Goal: Task Accomplishment & Management: Use online tool/utility

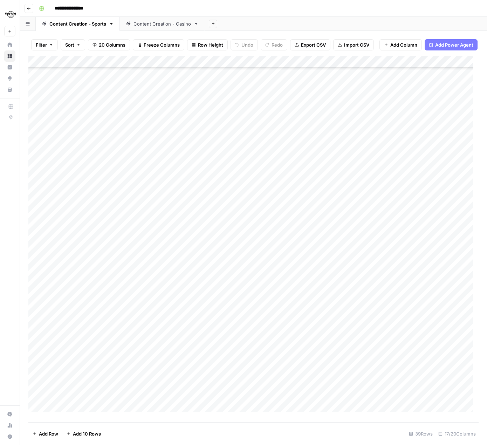
scroll to position [132, 0]
click at [169, 26] on div "Content Creation - Casino" at bounding box center [162, 23] width 57 height 7
click at [360, 92] on div "Add Column" at bounding box center [253, 121] width 450 height 130
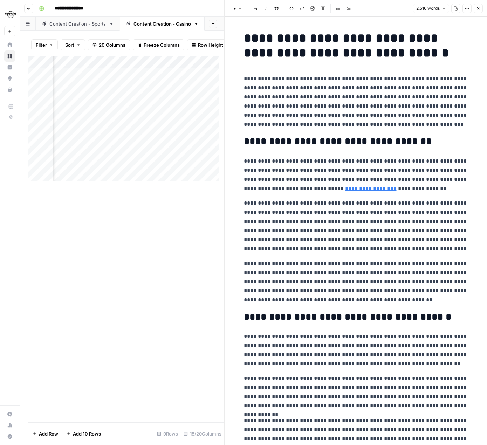
click at [479, 9] on icon "button" at bounding box center [478, 8] width 2 height 2
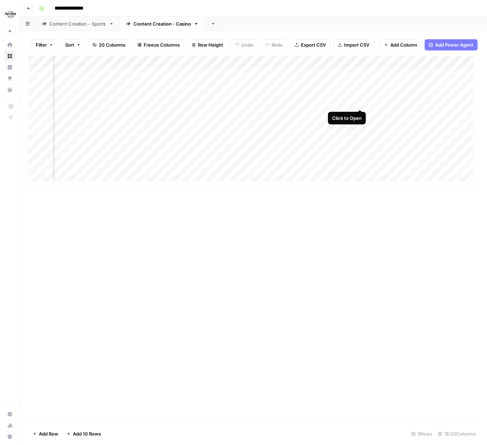
click at [362, 104] on div "Add Column" at bounding box center [253, 121] width 450 height 130
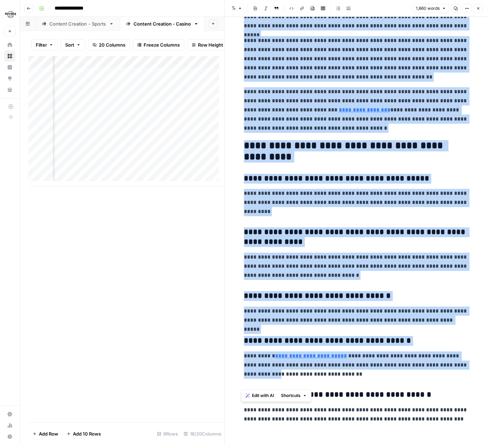
scroll to position [1532, 0]
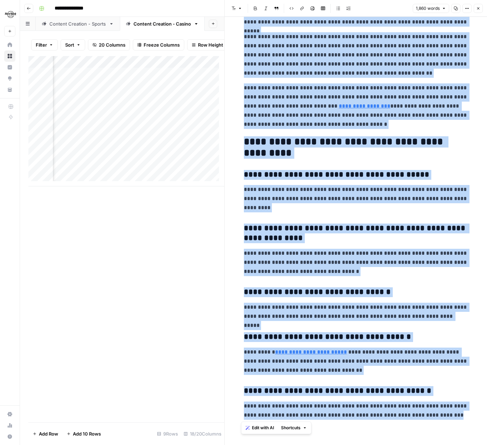
drag, startPoint x: 240, startPoint y: 34, endPoint x: 482, endPoint y: 430, distance: 464.6
click at [482, 430] on div "**********" at bounding box center [356, 231] width 262 height 428
copy div "**********"
click at [479, 9] on icon "button" at bounding box center [478, 8] width 2 height 2
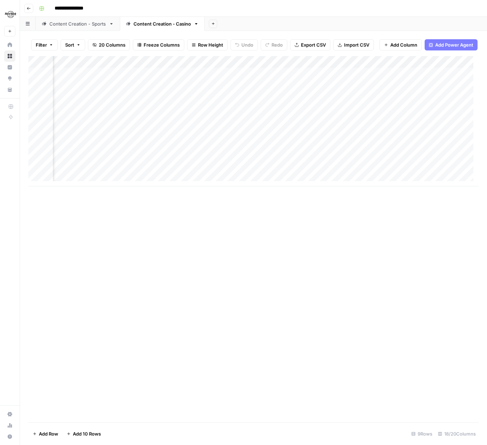
scroll to position [0, 193]
click at [334, 115] on div "Add Column" at bounding box center [253, 121] width 450 height 130
click at [408, 91] on div "Add Column" at bounding box center [253, 121] width 450 height 130
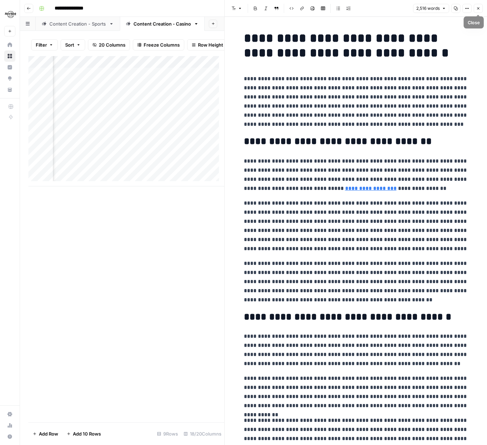
click at [480, 9] on button "Close" at bounding box center [478, 8] width 9 height 9
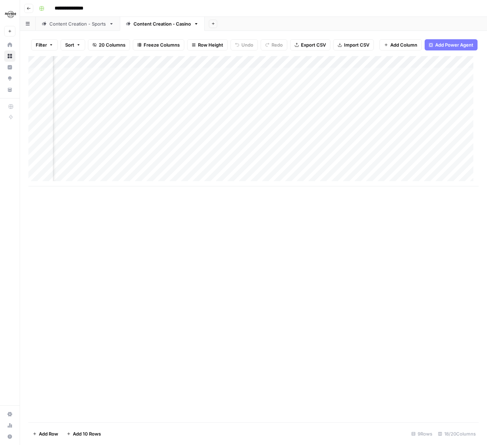
scroll to position [0, 235]
click at [330, 90] on div "Add Column" at bounding box center [253, 121] width 450 height 130
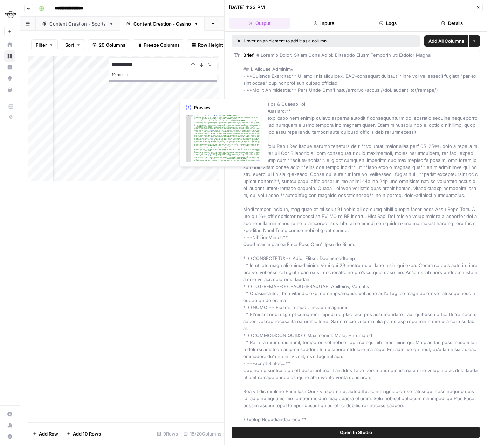
type input "**********"
click at [200, 68] on icon "Next Result" at bounding box center [202, 65] width 6 height 6
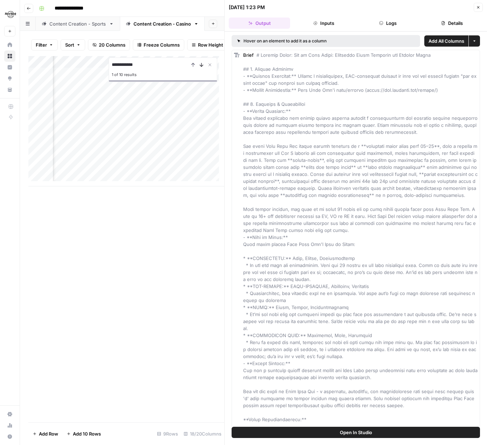
click at [202, 68] on icon "Next Result" at bounding box center [202, 65] width 6 height 6
click at [193, 68] on icon "Previous Result" at bounding box center [193, 65] width 6 height 6
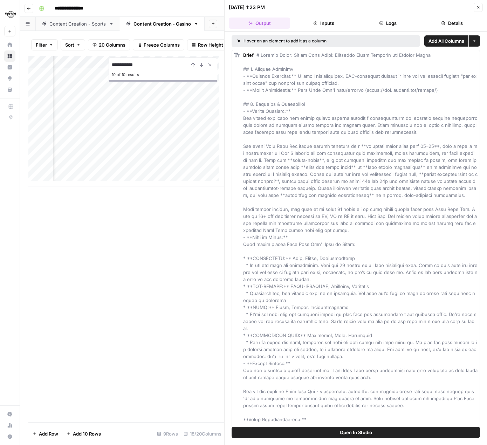
click at [137, 242] on div "**********" at bounding box center [126, 239] width 196 height 366
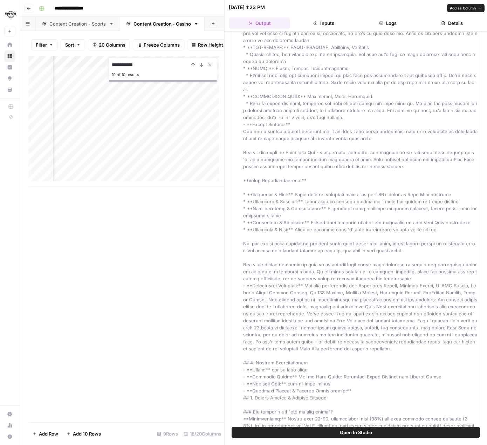
scroll to position [245, 0]
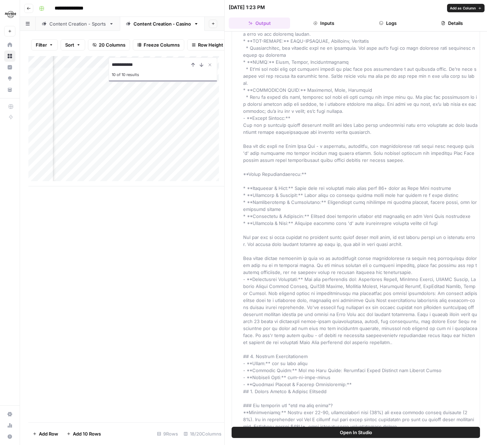
drag, startPoint x: 316, startPoint y: 176, endPoint x: 324, endPoint y: 168, distance: 11.4
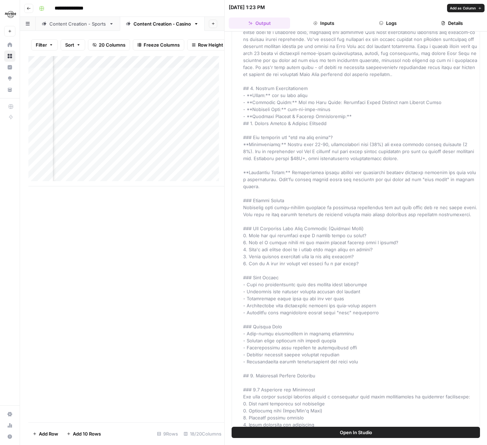
scroll to position [526, 0]
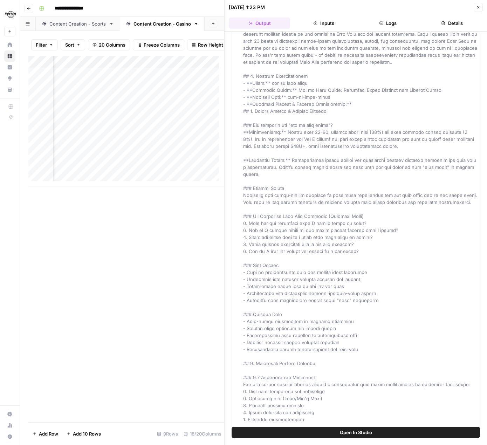
click at [477, 8] on icon "button" at bounding box center [478, 7] width 4 height 4
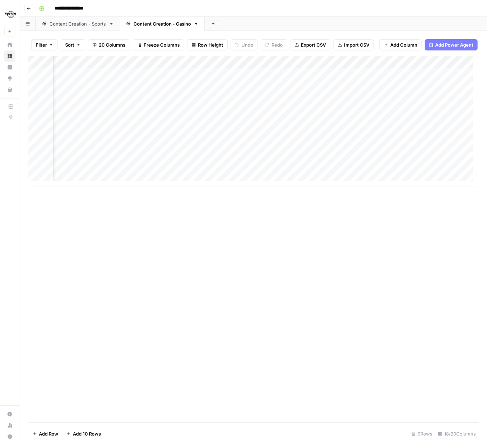
click at [181, 114] on div "Add Column" at bounding box center [253, 121] width 450 height 130
click at [215, 114] on div "Add Column" at bounding box center [253, 121] width 450 height 130
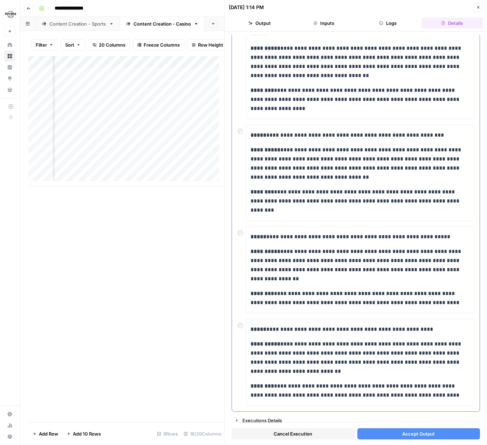
scroll to position [170, 0]
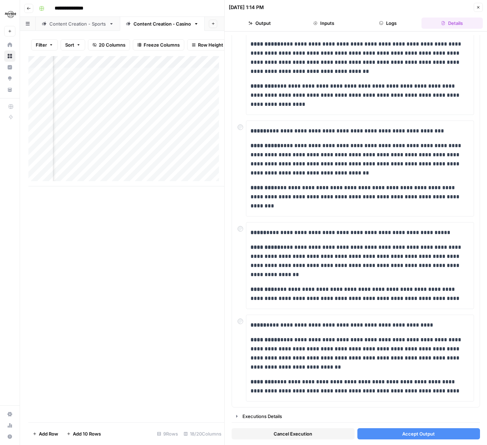
click at [385, 432] on button "Accept Output" at bounding box center [418, 433] width 123 height 11
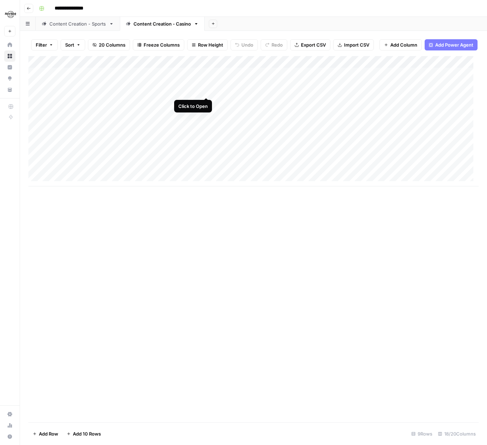
click at [206, 90] on div "Add Column" at bounding box center [253, 121] width 450 height 130
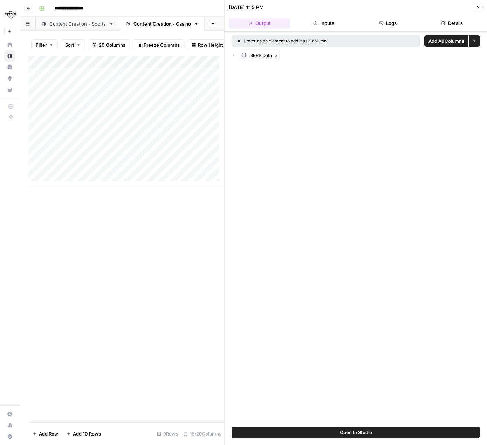
click at [324, 24] on button "Inputs" at bounding box center [323, 23] width 61 height 11
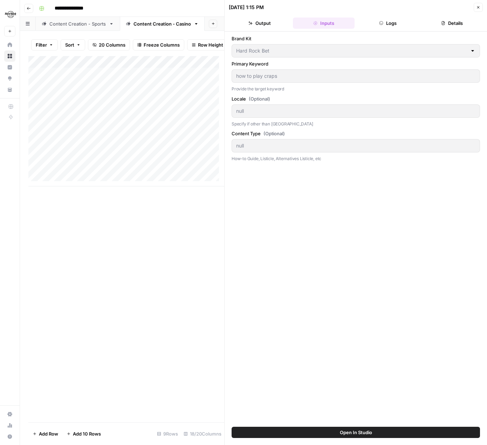
click at [480, 4] on button "Close" at bounding box center [478, 7] width 9 height 9
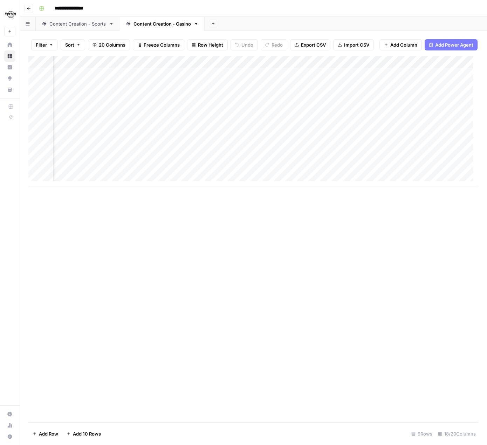
scroll to position [0, 675]
click at [375, 127] on div "Add Column" at bounding box center [253, 121] width 450 height 130
click at [389, 127] on div "Add Column" at bounding box center [253, 121] width 450 height 130
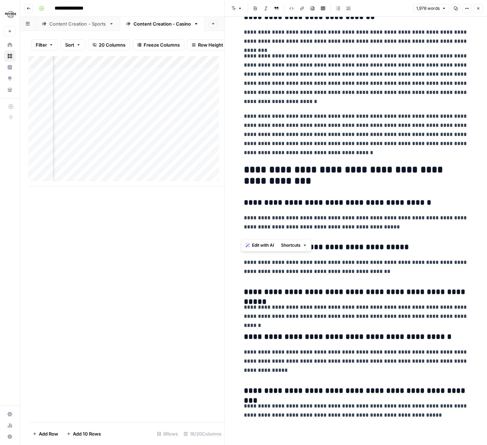
scroll to position [1877, 0]
drag, startPoint x: 243, startPoint y: 35, endPoint x: 481, endPoint y: 423, distance: 454.8
copy div "**********"
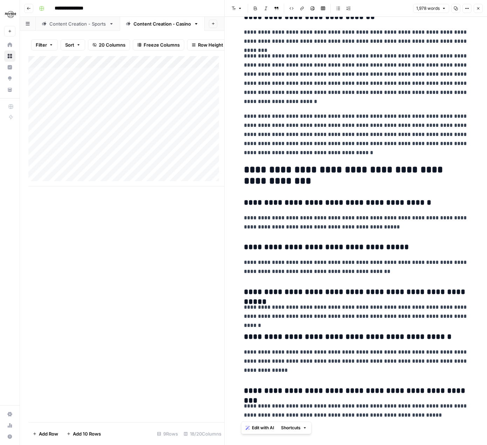
click at [77, 234] on div "Add Column" at bounding box center [126, 239] width 196 height 366
click at [480, 8] on span "Close" at bounding box center [480, 8] width 0 height 0
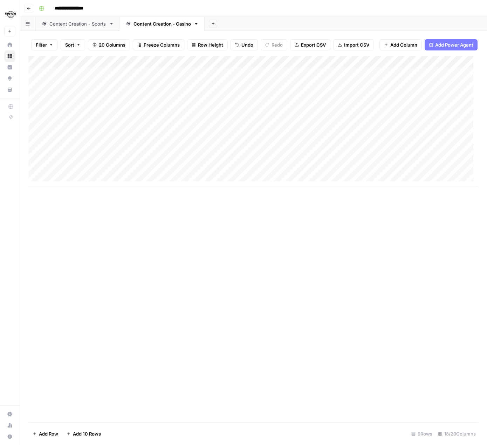
click at [91, 29] on link "Content Creation - Sports" at bounding box center [78, 24] width 84 height 14
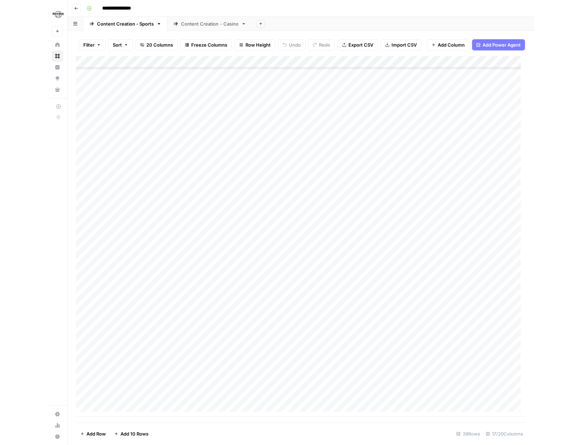
scroll to position [132, 0]
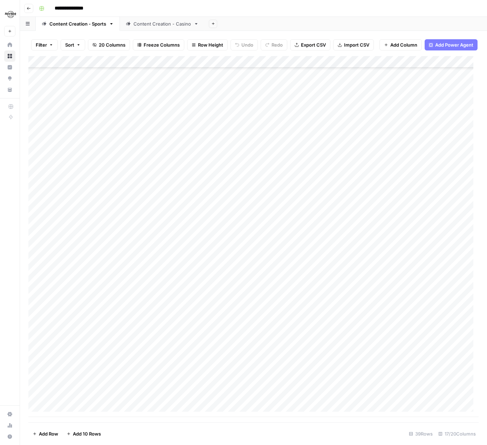
click at [170, 25] on div "Content Creation - Casino" at bounding box center [162, 23] width 57 height 7
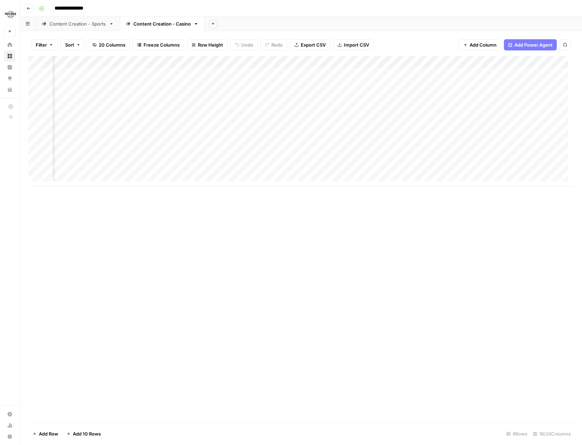
scroll to position [0, 520]
click at [436, 109] on div "Add Column" at bounding box center [301, 121] width 546 height 130
click at [502, 84] on div "Add Column" at bounding box center [301, 121] width 546 height 130
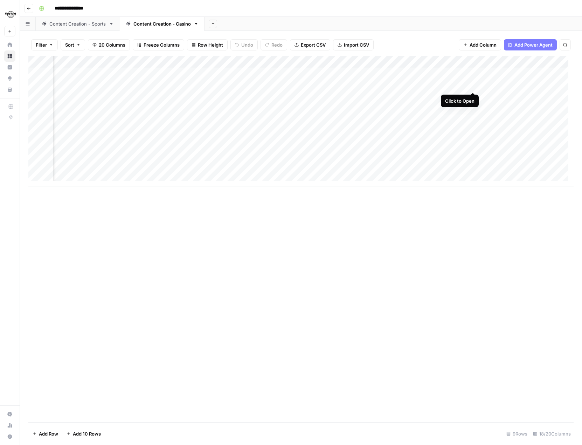
click at [472, 85] on div "Add Column" at bounding box center [301, 121] width 546 height 130
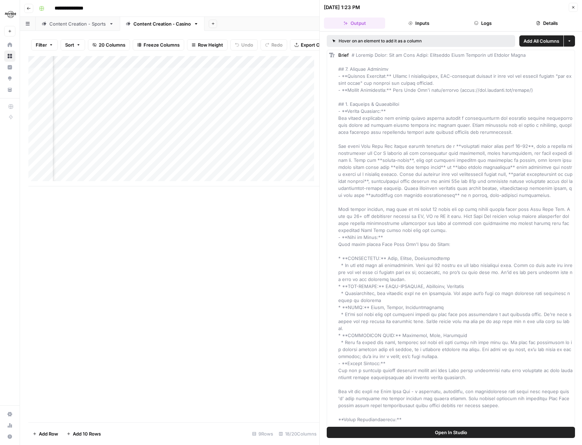
click at [572, 8] on icon "button" at bounding box center [574, 7] width 4 height 4
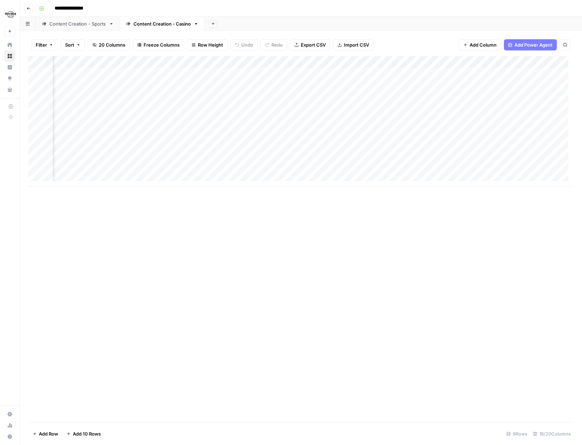
scroll to position [0, 117]
click at [480, 85] on div "Add Column" at bounding box center [301, 121] width 546 height 130
click at [521, 84] on div "Add Column" at bounding box center [301, 121] width 546 height 130
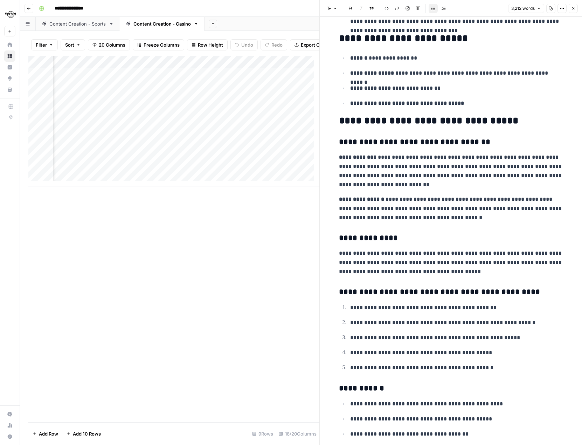
scroll to position [1016, 0]
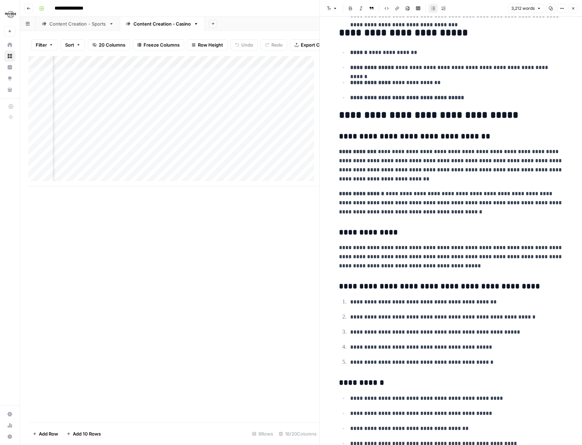
click at [433, 203] on p "**********" at bounding box center [451, 202] width 224 height 27
drag, startPoint x: 411, startPoint y: 194, endPoint x: 380, endPoint y: 194, distance: 31.2
click at [380, 194] on p "**********" at bounding box center [451, 202] width 224 height 27
click at [461, 214] on p "**********" at bounding box center [451, 202] width 224 height 27
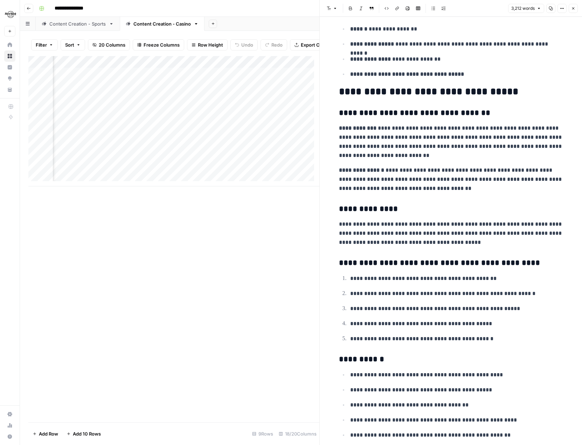
scroll to position [1051, 0]
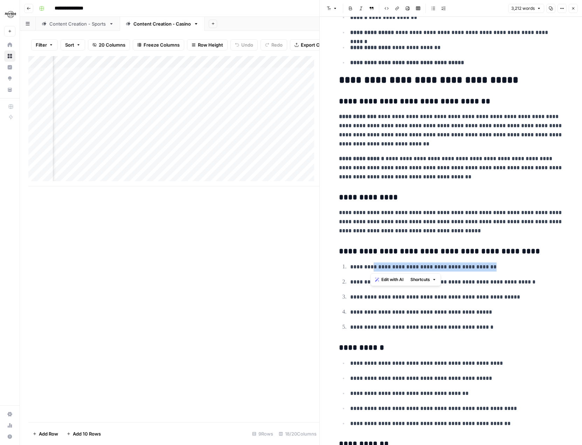
drag, startPoint x: 440, startPoint y: 272, endPoint x: 371, endPoint y: 268, distance: 69.1
click at [371, 268] on p "**********" at bounding box center [456, 266] width 213 height 9
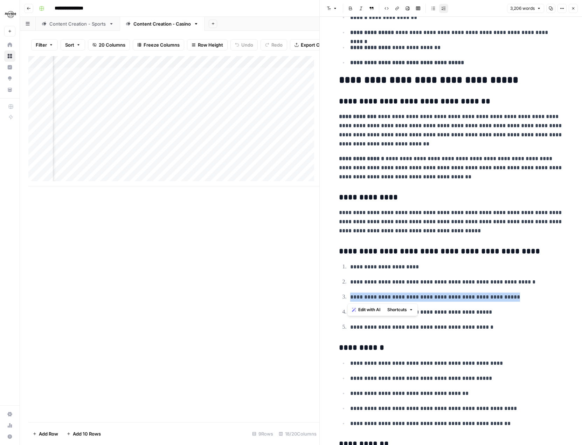
drag, startPoint x: 504, startPoint y: 297, endPoint x: 348, endPoint y: 297, distance: 155.2
click at [350, 297] on p "**********" at bounding box center [456, 297] width 213 height 9
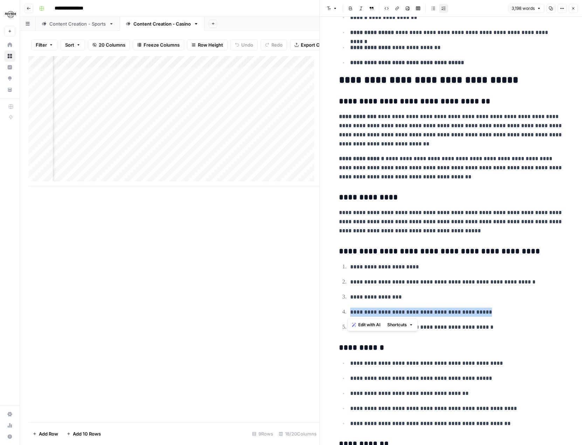
drag, startPoint x: 485, startPoint y: 309, endPoint x: 331, endPoint y: 309, distance: 153.8
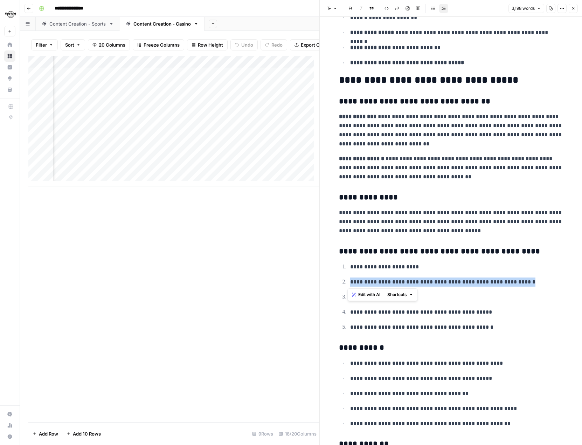
drag, startPoint x: 515, startPoint y: 281, endPoint x: 345, endPoint y: 280, distance: 170.3
click at [348, 280] on li "**********" at bounding box center [455, 281] width 215 height 9
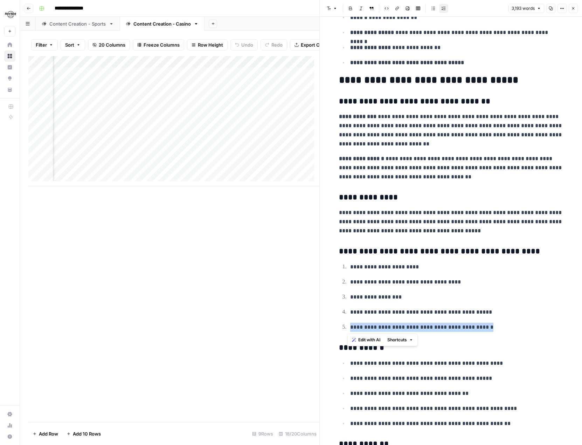
drag, startPoint x: 488, startPoint y: 329, endPoint x: 348, endPoint y: 329, distance: 140.2
click at [350, 329] on p "**********" at bounding box center [456, 327] width 213 height 9
click at [530, 324] on p "**********" at bounding box center [456, 327] width 213 height 9
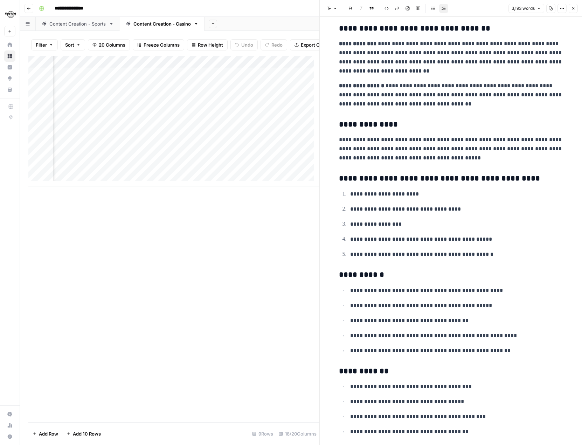
scroll to position [1121, 0]
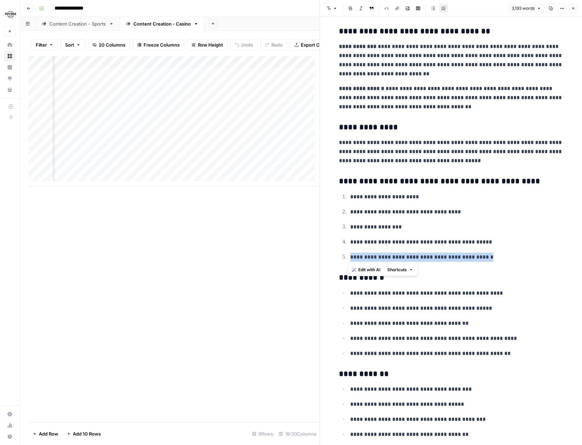
drag, startPoint x: 484, startPoint y: 258, endPoint x: 348, endPoint y: 258, distance: 136.0
click at [350, 258] on p "**********" at bounding box center [456, 257] width 213 height 9
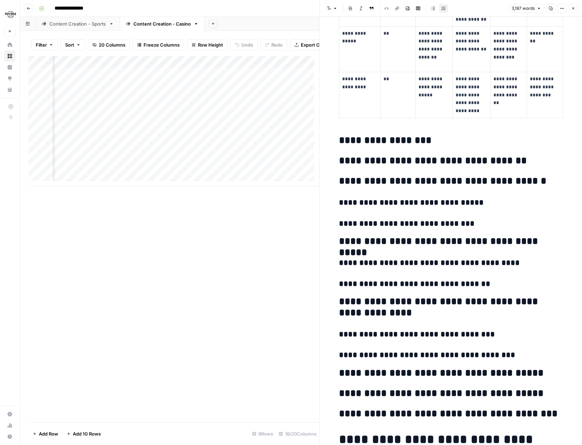
scroll to position [2874, 0]
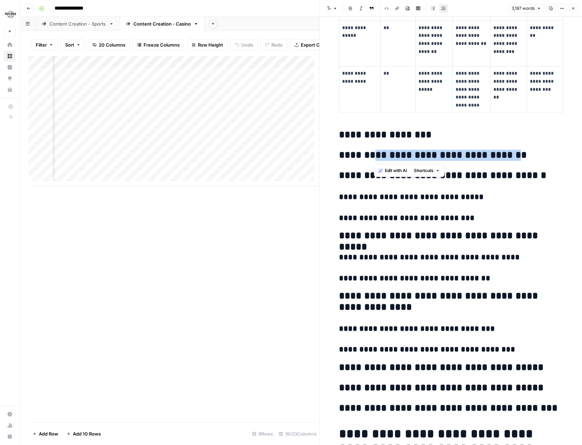
drag, startPoint x: 515, startPoint y: 156, endPoint x: 375, endPoint y: 155, distance: 140.2
click at [375, 155] on h2 "**********" at bounding box center [451, 155] width 224 height 11
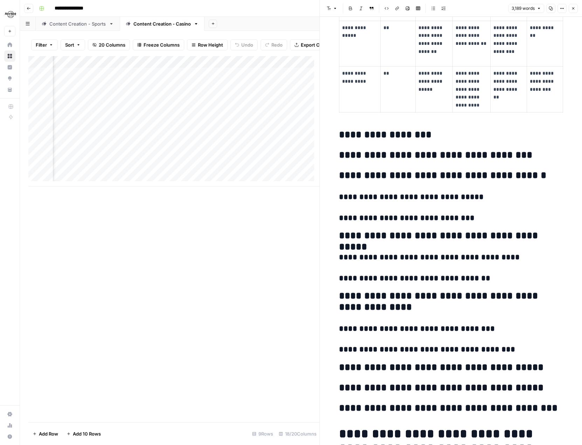
click at [524, 156] on h2 "**********" at bounding box center [451, 155] width 224 height 11
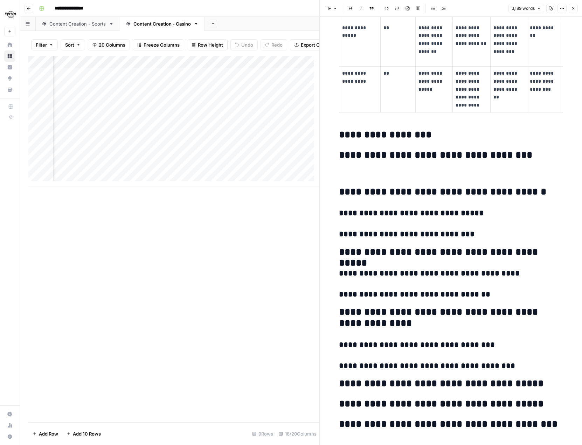
click at [375, 172] on p at bounding box center [451, 174] width 224 height 9
drag, startPoint x: 475, startPoint y: 214, endPoint x: 355, endPoint y: 212, distance: 120.2
click at [353, 214] on h3 "**********" at bounding box center [451, 214] width 224 height 10
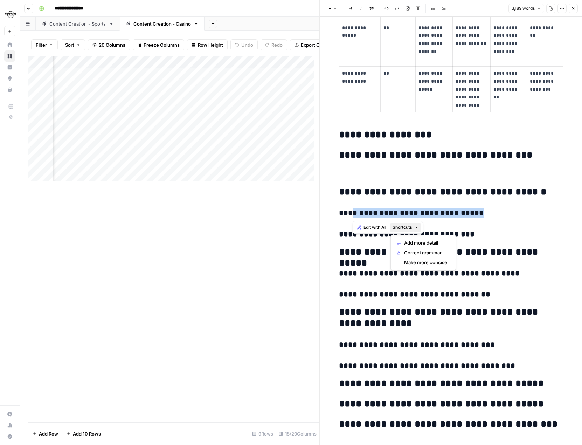
click at [410, 229] on span "Shortcuts" at bounding box center [403, 227] width 20 height 6
click at [387, 171] on p at bounding box center [451, 174] width 224 height 9
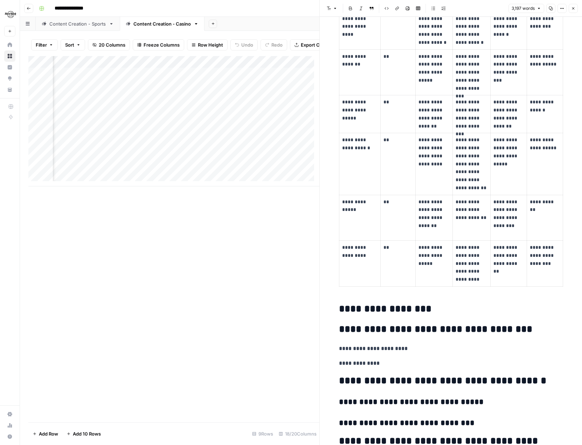
scroll to position [2558, 0]
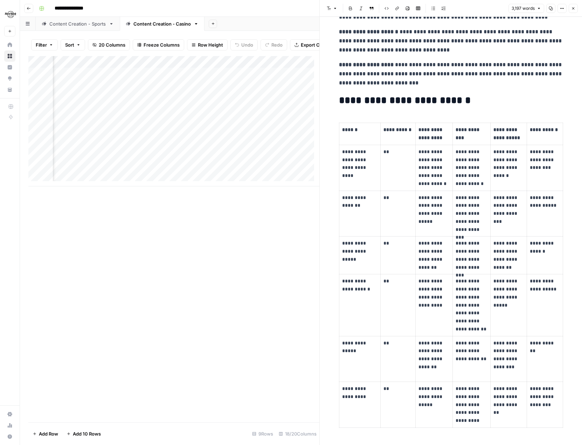
click at [573, 9] on icon "button" at bounding box center [574, 8] width 4 height 4
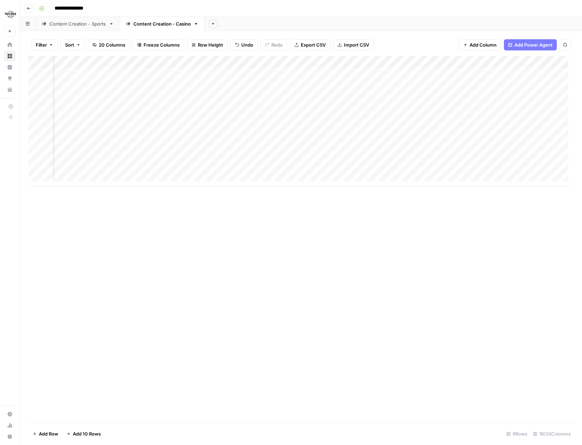
scroll to position [0, 23]
click at [182, 84] on div "Add Column" at bounding box center [301, 121] width 546 height 130
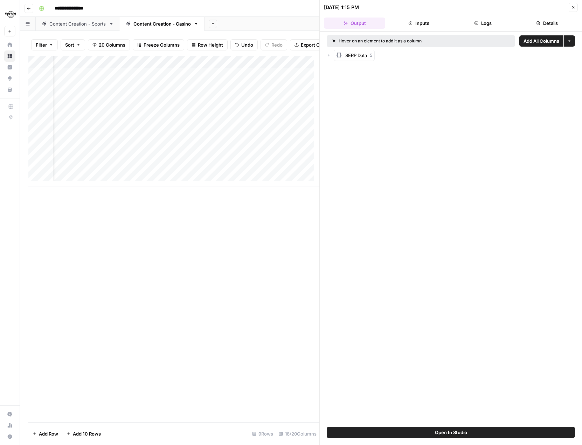
click at [422, 22] on button "Inputs" at bounding box center [418, 23] width 61 height 11
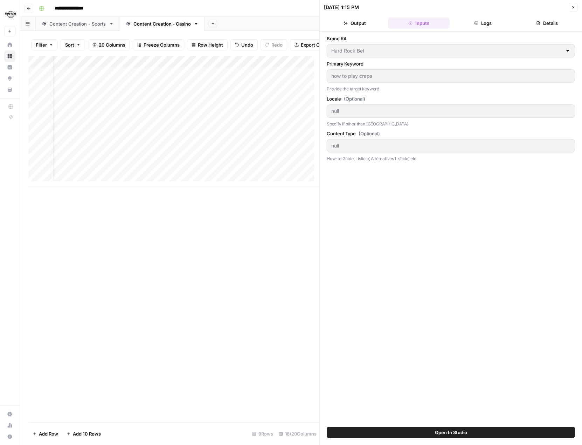
click at [494, 21] on button "Logs" at bounding box center [483, 23] width 61 height 11
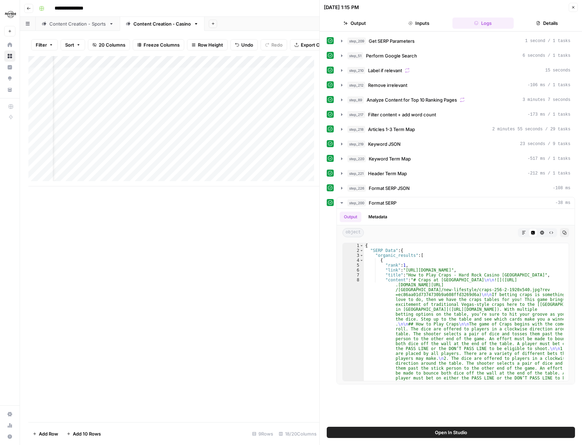
click at [571, 10] on button "Close" at bounding box center [573, 7] width 9 height 9
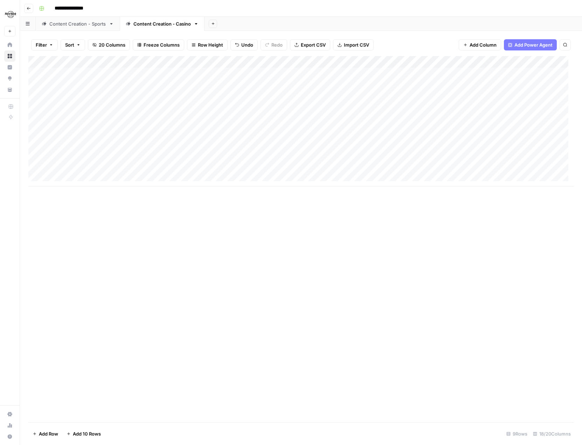
click at [309, 84] on div "Add Column" at bounding box center [301, 121] width 546 height 130
click at [369, 84] on div "Add Column" at bounding box center [301, 121] width 546 height 130
click at [430, 84] on div "Add Column" at bounding box center [301, 121] width 546 height 130
click at [494, 84] on div "Add Column" at bounding box center [301, 121] width 546 height 130
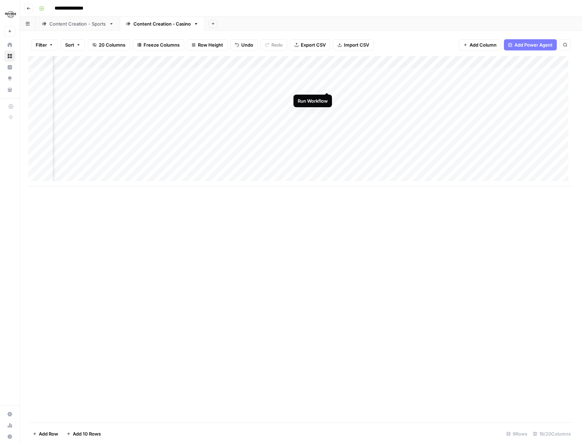
click at [328, 85] on div "Add Column" at bounding box center [301, 121] width 546 height 130
click at [136, 145] on div "Add Column" at bounding box center [301, 121] width 546 height 130
type textarea "**********"
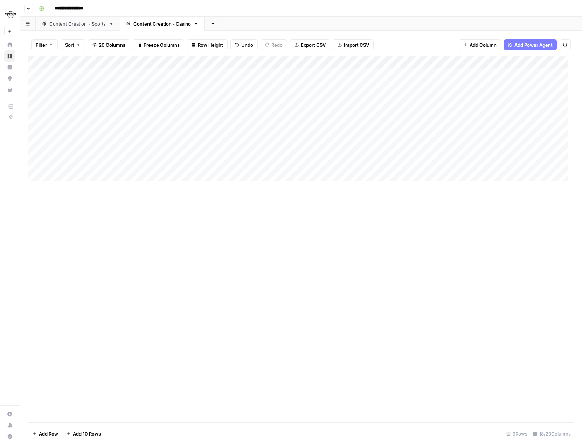
click at [204, 248] on div "Add Column" at bounding box center [301, 239] width 546 height 366
click at [189, 143] on div "Add Column" at bounding box center [301, 121] width 546 height 130
click at [423, 107] on div "Add Column" at bounding box center [301, 121] width 546 height 130
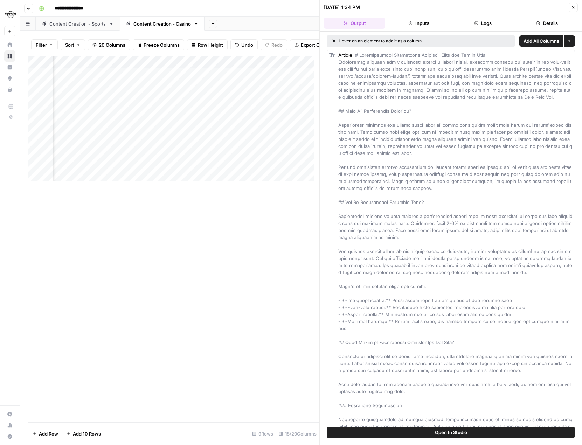
click at [572, 9] on icon "button" at bounding box center [574, 7] width 4 height 4
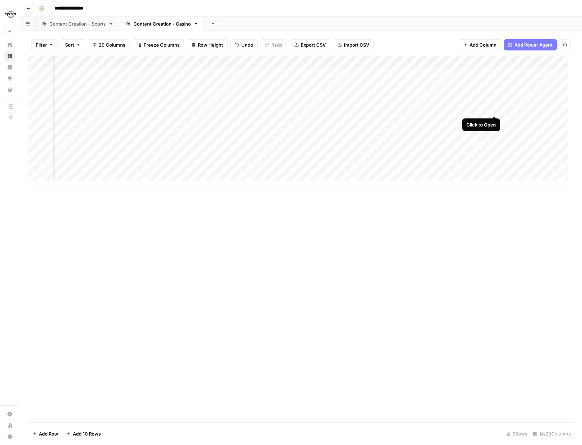
click at [493, 109] on div "Add Column" at bounding box center [301, 121] width 546 height 130
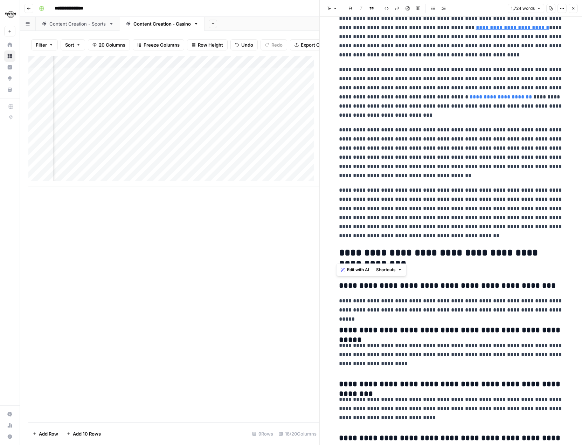
scroll to position [1574, 0]
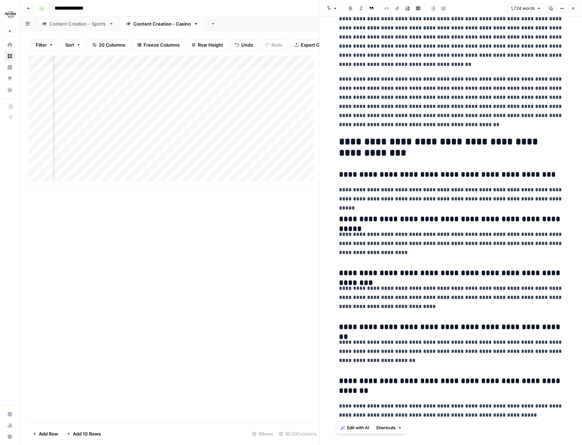
drag, startPoint x: 336, startPoint y: 38, endPoint x: 536, endPoint y: 442, distance: 450.6
copy div "**********"
click at [575, 7] on icon "button" at bounding box center [574, 8] width 4 height 4
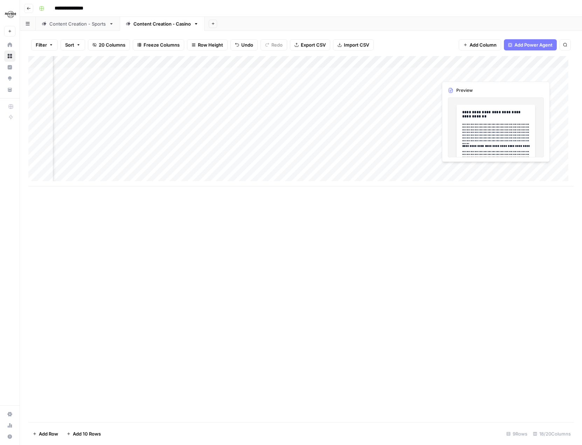
click at [452, 72] on div "Add Column" at bounding box center [301, 121] width 546 height 130
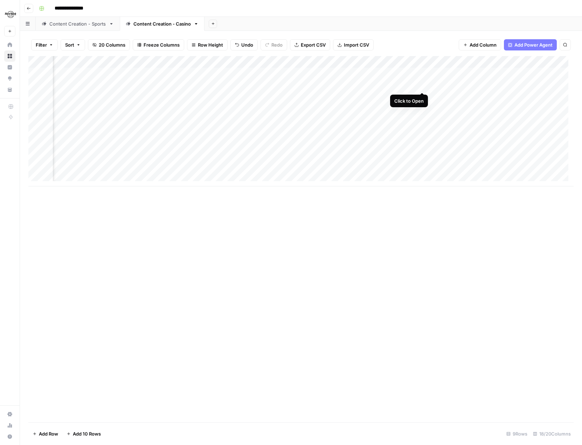
click at [422, 87] on div "Add Column" at bounding box center [301, 121] width 546 height 130
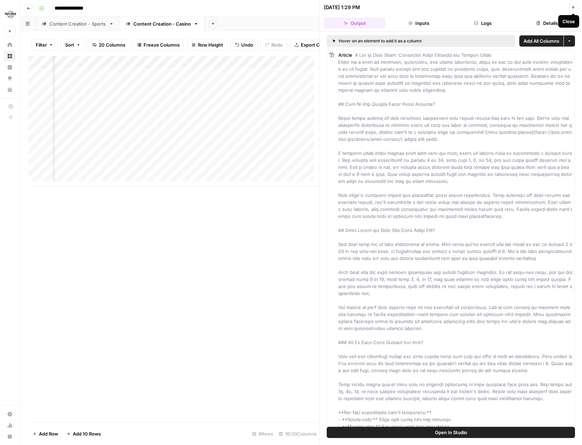
click at [574, 8] on icon "button" at bounding box center [574, 7] width 4 height 4
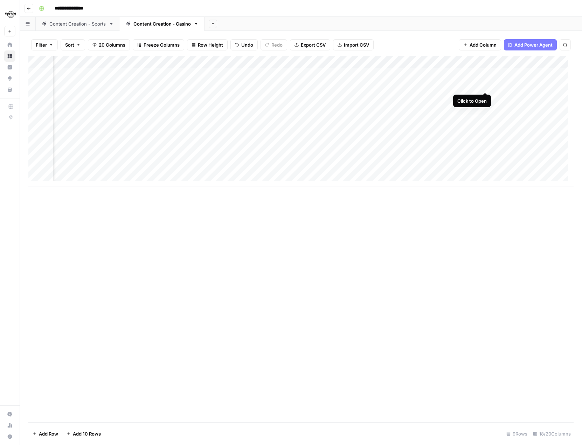
click at [485, 84] on div "Add Column" at bounding box center [301, 121] width 546 height 130
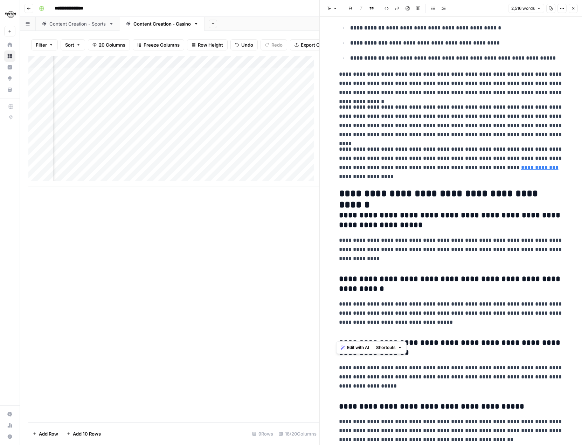
scroll to position [2478, 0]
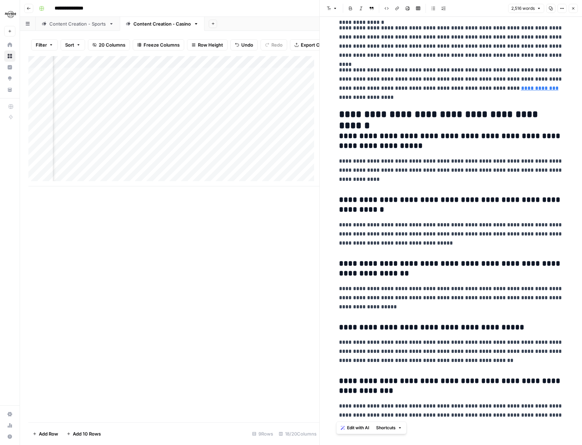
drag, startPoint x: 363, startPoint y: 61, endPoint x: 605, endPoint y: 453, distance: 461.4
click at [582, 445] on html "**********" at bounding box center [291, 222] width 582 height 445
copy div "**********"
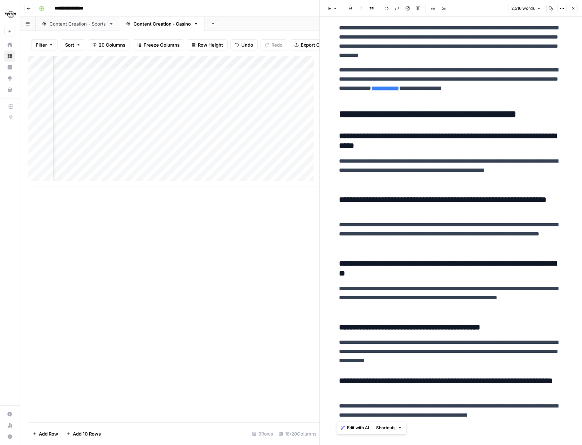
scroll to position [0, 818]
click at [247, 124] on div "Add Column" at bounding box center [173, 121] width 291 height 130
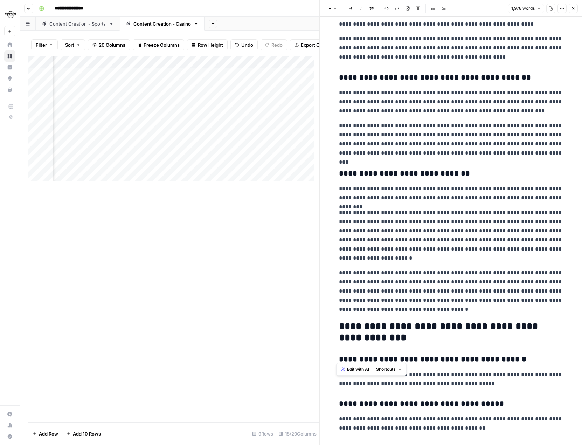
scroll to position [1877, 0]
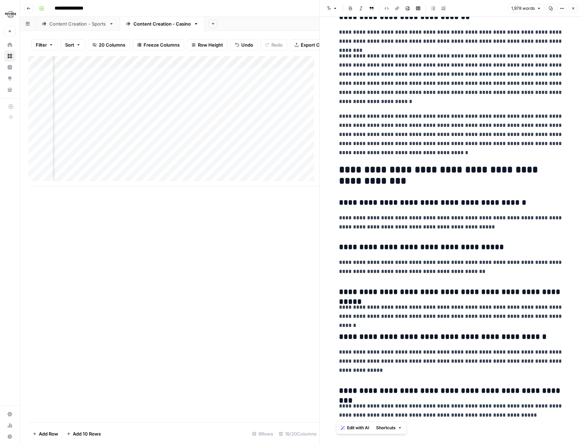
drag, startPoint x: 335, startPoint y: 36, endPoint x: 582, endPoint y: 429, distance: 464.5
click at [582, 430] on div "**********" at bounding box center [451, 231] width 262 height 428
copy div "**********"
click at [575, 6] on button "Close" at bounding box center [573, 8] width 9 height 9
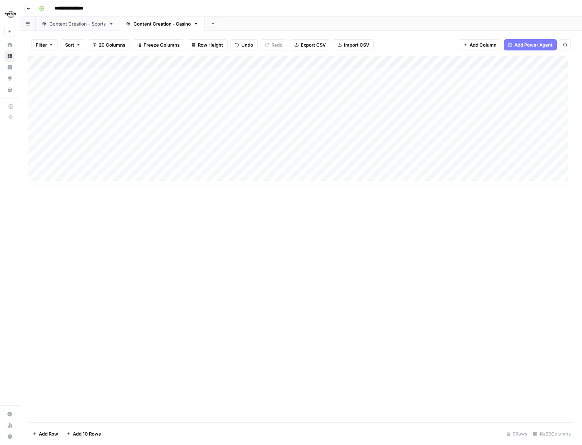
click at [189, 130] on div "Add Column" at bounding box center [301, 121] width 546 height 130
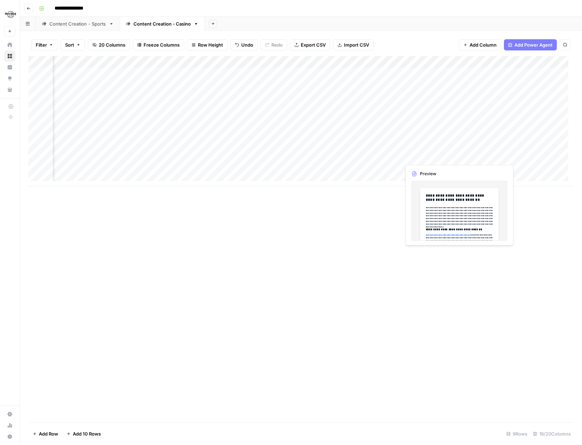
click at [416, 155] on div "Add Column" at bounding box center [301, 121] width 546 height 130
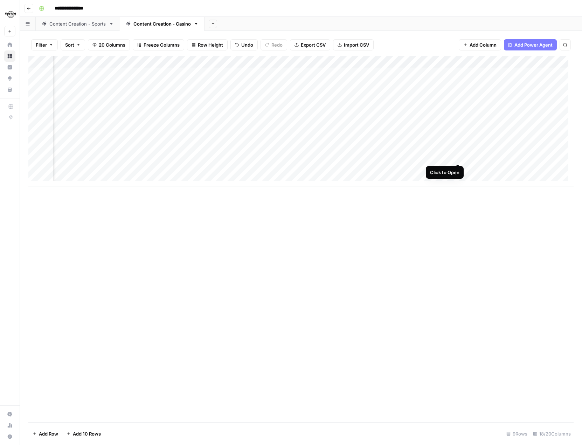
click at [459, 154] on div "Add Column" at bounding box center [301, 121] width 546 height 130
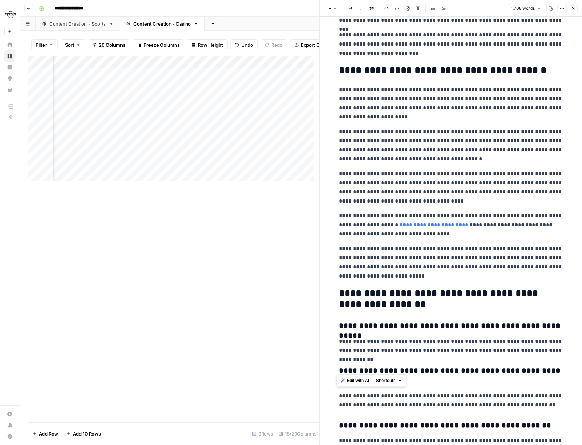
scroll to position [1491, 0]
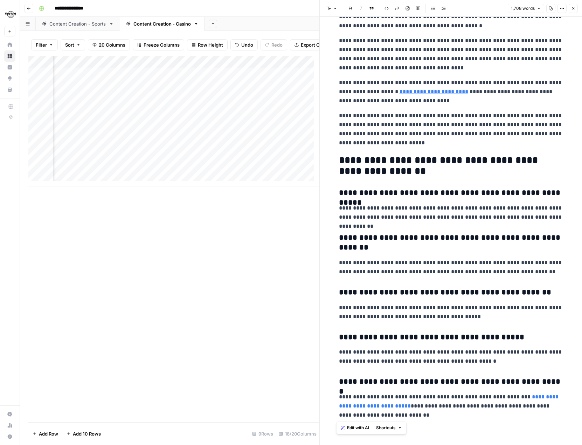
drag, startPoint x: 336, startPoint y: 36, endPoint x: 544, endPoint y: 430, distance: 445.2
copy div "**********"
click at [133, 251] on div "Add Column" at bounding box center [173, 239] width 291 height 366
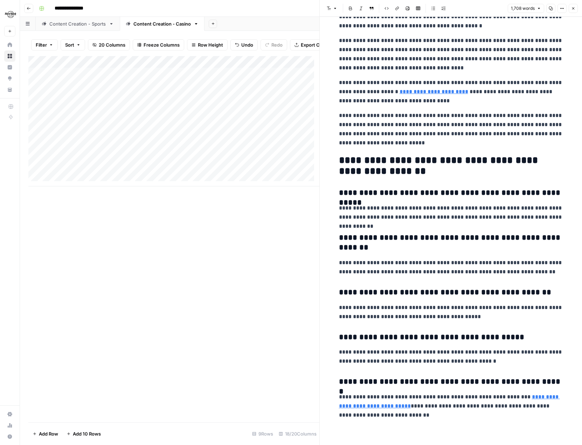
click at [96, 174] on div "Add Column" at bounding box center [173, 121] width 291 height 130
type textarea "**********"
click at [161, 249] on div "Add Column" at bounding box center [173, 239] width 291 height 366
click at [188, 173] on div "Add Column" at bounding box center [173, 121] width 291 height 130
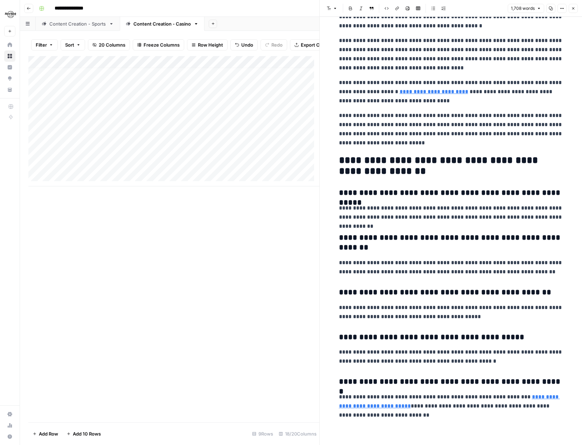
click at [80, 179] on div "Add Column" at bounding box center [173, 121] width 291 height 130
type textarea "**********"
click at [80, 192] on div "Add Column" at bounding box center [173, 127] width 291 height 142
type textarea "*"
click at [124, 194] on textarea at bounding box center [109, 193] width 112 height 10
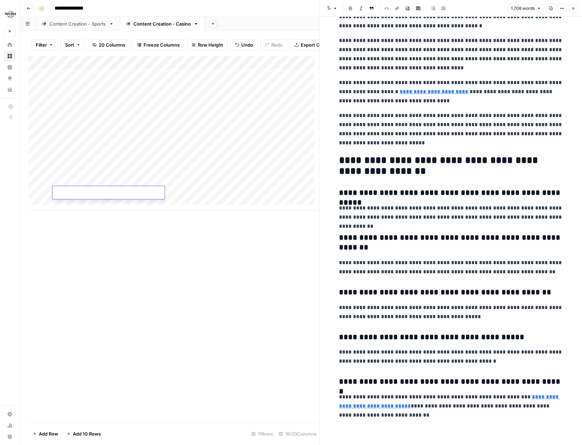
click at [190, 180] on div "Add Column" at bounding box center [173, 133] width 291 height 154
click at [139, 193] on div "Add Column" at bounding box center [173, 133] width 291 height 154
type textarea "*"
type textarea "**********"
click at [156, 238] on div "Add Column" at bounding box center [173, 239] width 291 height 366
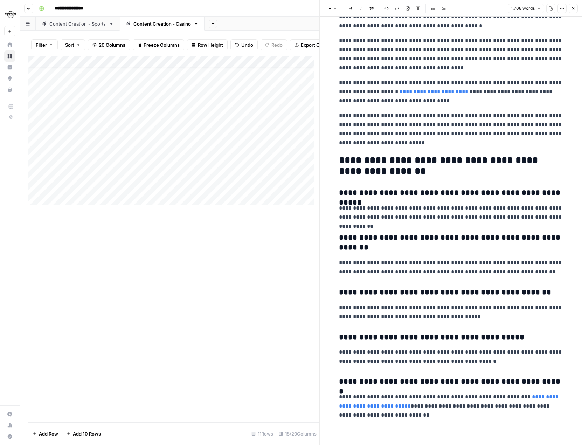
click at [189, 192] on div "Add Column" at bounding box center [173, 133] width 291 height 154
click at [575, 8] on span "Close" at bounding box center [575, 8] width 0 height 0
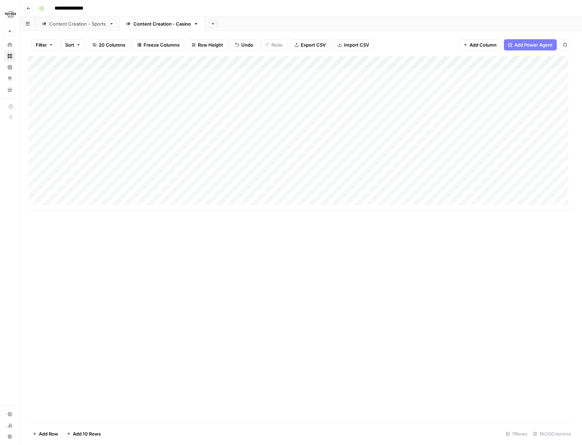
click at [493, 81] on div "Add Column" at bounding box center [301, 133] width 546 height 154
click at [445, 79] on div "Add Column" at bounding box center [301, 133] width 546 height 154
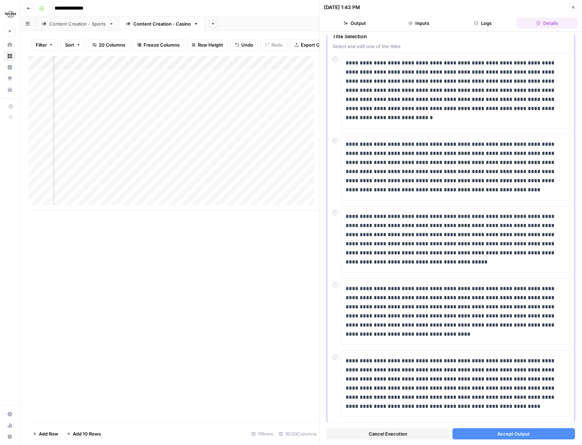
scroll to position [50, 0]
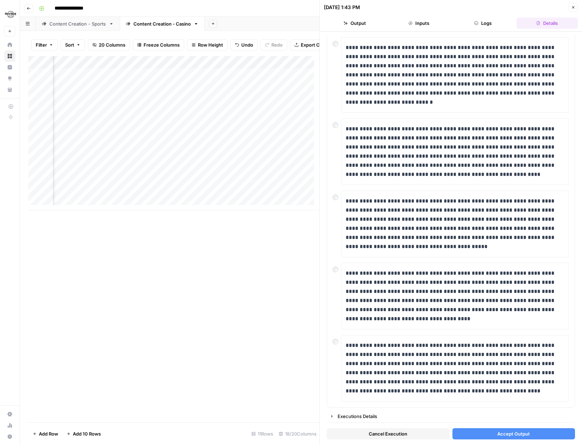
click at [488, 431] on button "Accept Output" at bounding box center [514, 433] width 123 height 11
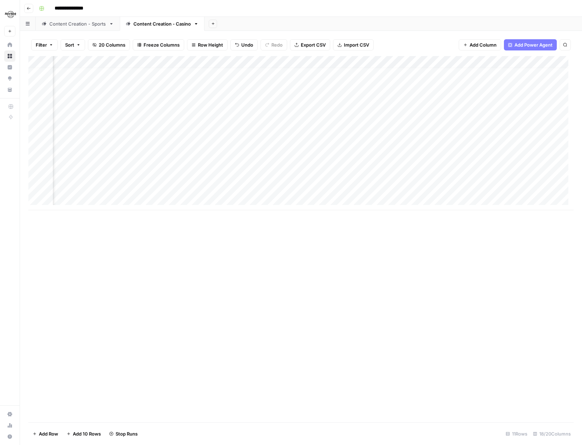
scroll to position [5, 0]
click at [125, 276] on div "Add Column" at bounding box center [301, 239] width 546 height 366
click at [83, 24] on div "Content Creation - Sports" at bounding box center [77, 23] width 57 height 7
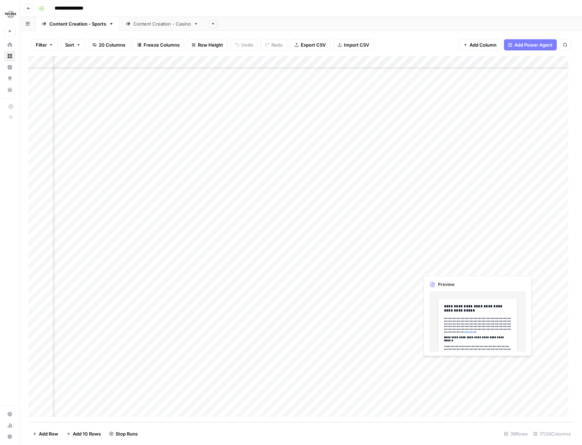
click at [435, 363] on div "Add Column" at bounding box center [301, 239] width 546 height 366
click at [467, 362] on div "Add Column" at bounding box center [301, 239] width 546 height 366
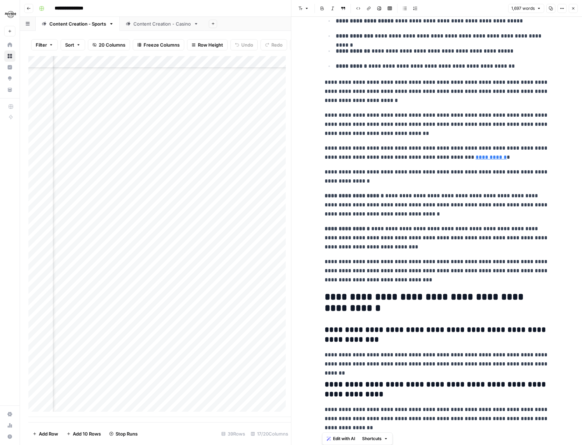
scroll to position [1767, 0]
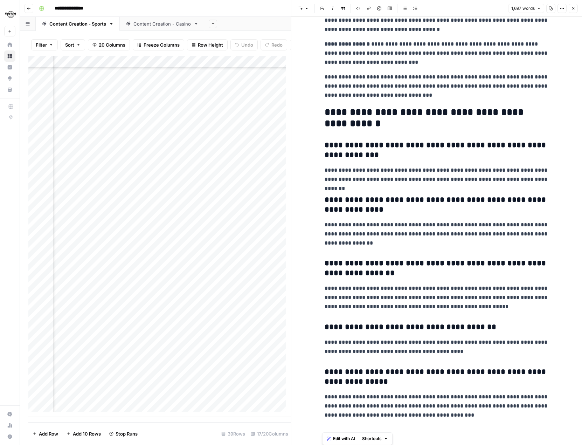
drag, startPoint x: 319, startPoint y: 39, endPoint x: 561, endPoint y: 462, distance: 487.6
click at [561, 445] on html "**********" at bounding box center [291, 222] width 582 height 445
copy div "**********"
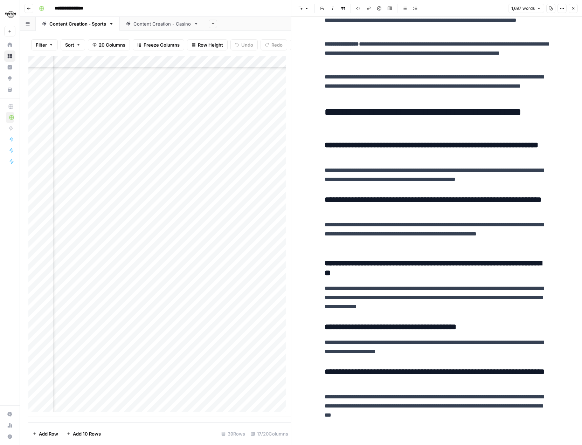
click at [573, 9] on icon "button" at bounding box center [574, 8] width 4 height 4
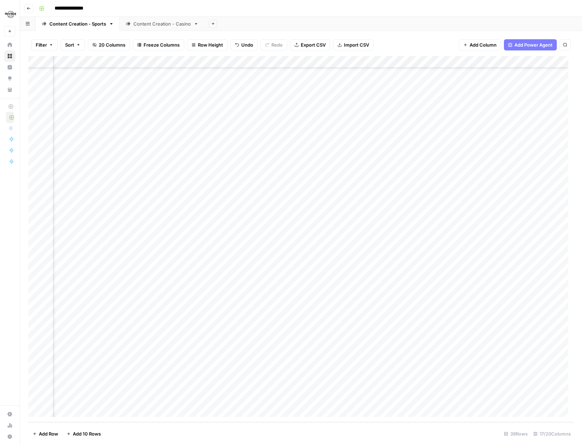
scroll to position [127, 747]
click at [522, 350] on div "Add Column" at bounding box center [301, 239] width 546 height 366
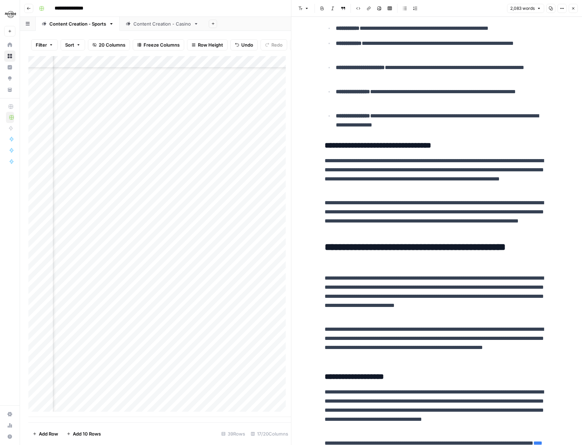
scroll to position [1402, 0]
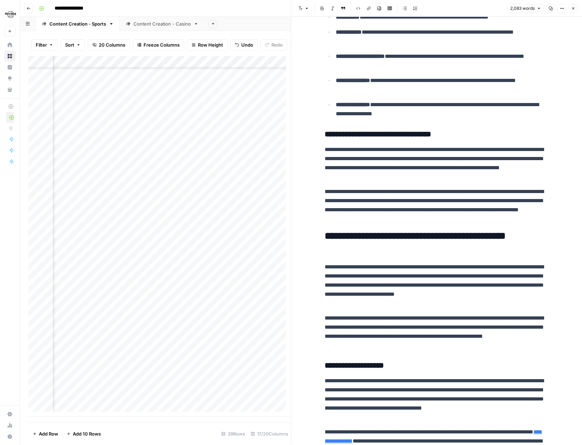
click at [575, 7] on icon "button" at bounding box center [574, 8] width 4 height 4
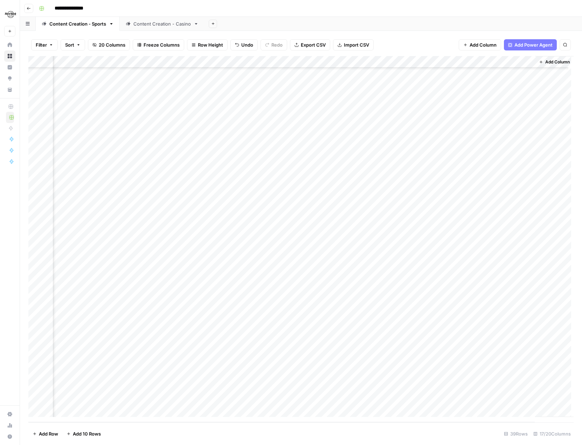
scroll to position [127, 739]
click at [157, 26] on div "Content Creation - Casino" at bounding box center [162, 23] width 57 height 7
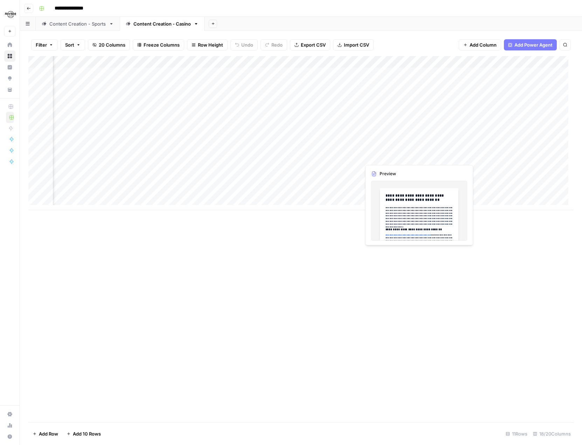
click at [399, 156] on div "Add Column" at bounding box center [301, 133] width 546 height 154
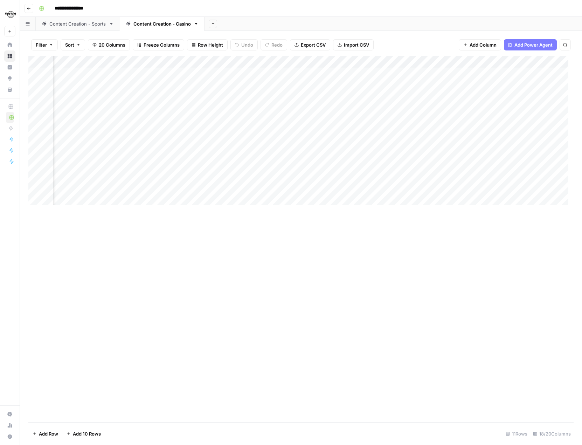
scroll to position [0, 241]
click at [288, 145] on div "Add Column" at bounding box center [301, 133] width 546 height 154
click at [355, 133] on div "Add Column" at bounding box center [301, 133] width 546 height 154
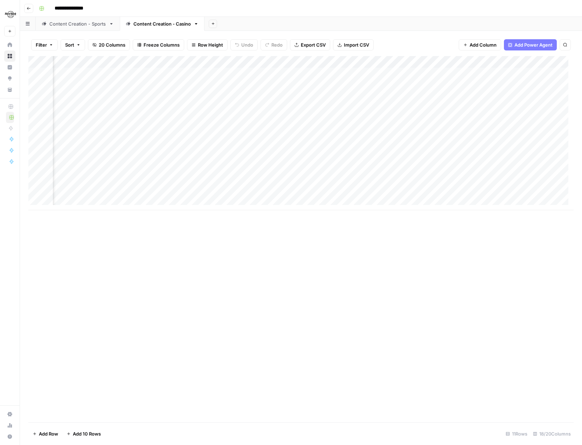
click at [328, 145] on div "Add Column" at bounding box center [301, 133] width 546 height 154
click at [379, 143] on div "Add Column" at bounding box center [301, 133] width 546 height 154
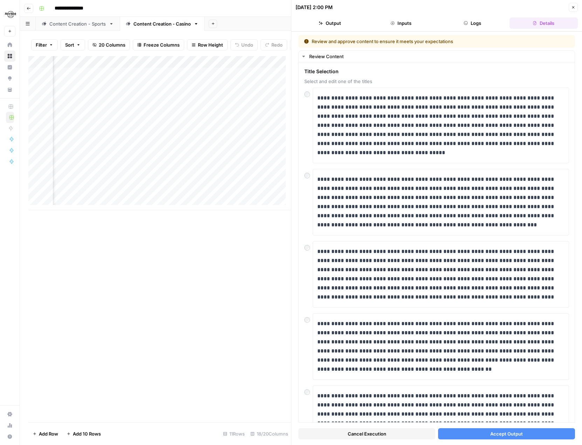
click at [493, 435] on span "Accept Output" at bounding box center [507, 433] width 33 height 7
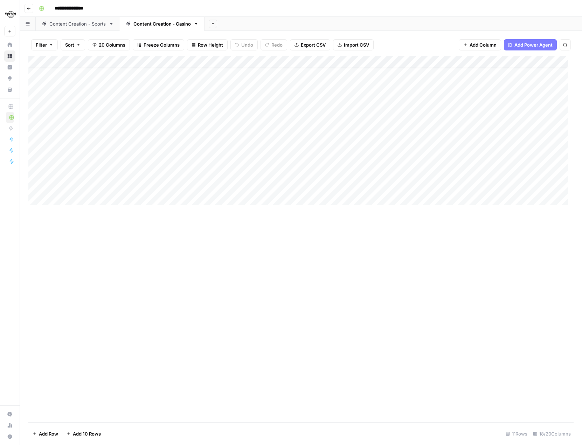
scroll to position [5, 0]
click at [187, 175] on div "Add Column" at bounding box center [301, 133] width 546 height 154
click at [205, 173] on div "Add Column" at bounding box center [301, 133] width 546 height 154
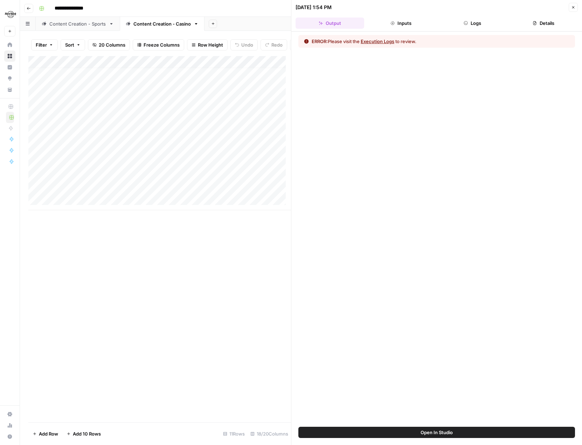
click at [383, 42] on button "Execution Logs" at bounding box center [378, 41] width 34 height 7
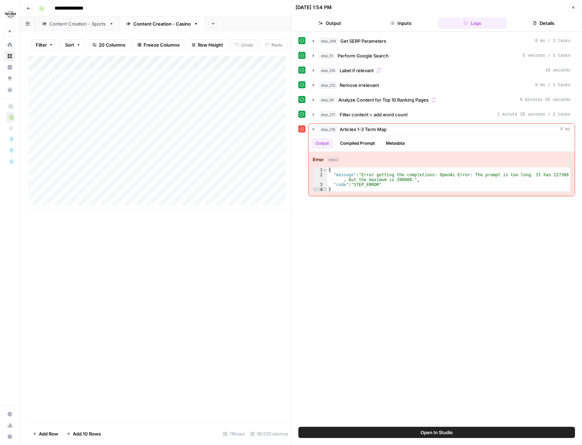
click at [573, 7] on icon "button" at bounding box center [574, 7] width 4 height 4
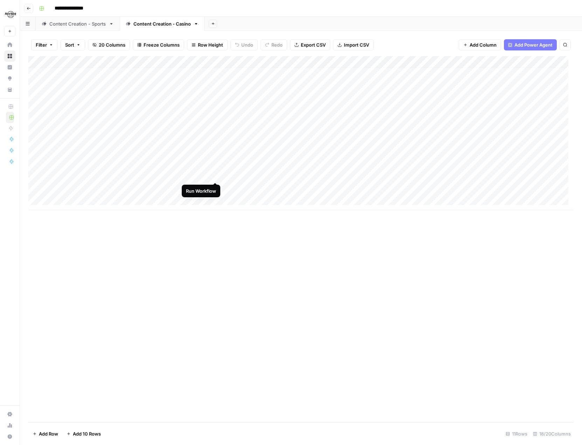
click at [215, 175] on div "Add Column" at bounding box center [301, 133] width 546 height 154
click at [90, 27] on div "Content Creation - Sports" at bounding box center [77, 23] width 57 height 7
click at [80, 412] on div "Add Column" at bounding box center [301, 239] width 546 height 366
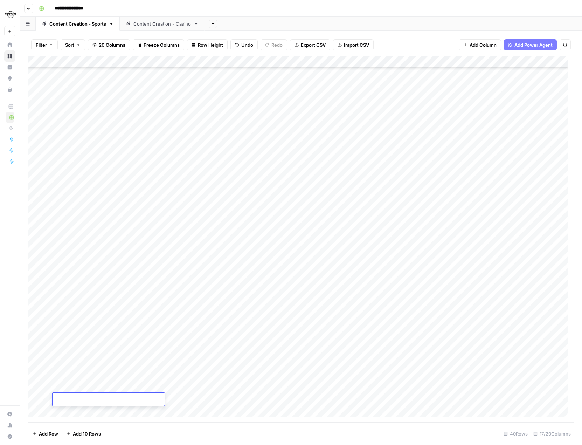
click at [83, 400] on textarea at bounding box center [109, 400] width 112 height 10
type textarea "**********"
click at [172, 399] on div "Add Column" at bounding box center [301, 239] width 546 height 366
click at [160, 24] on div "Content Creation - Casino" at bounding box center [162, 23] width 57 height 7
click at [82, 29] on link "Content Creation - Sports" at bounding box center [78, 24] width 84 height 14
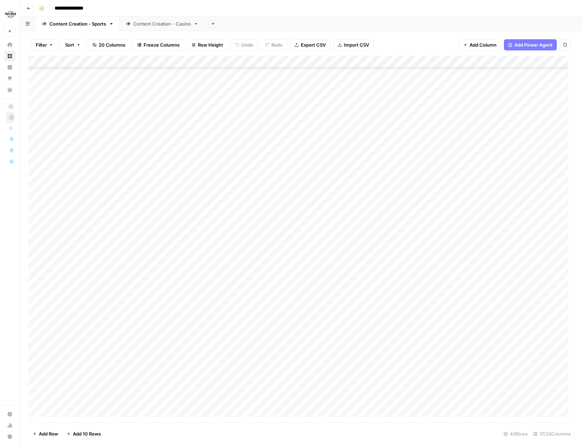
scroll to position [139, 0]
click at [166, 25] on div "Content Creation - Casino" at bounding box center [162, 23] width 57 height 7
click at [73, 195] on div "Add Column" at bounding box center [301, 133] width 546 height 154
click at [74, 195] on textarea at bounding box center [109, 200] width 112 height 10
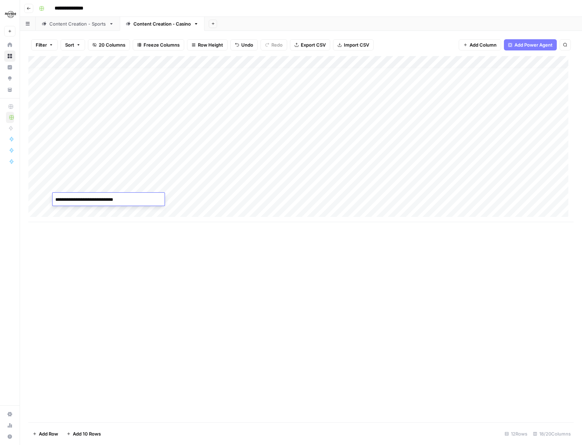
type textarea "**********"
click at [190, 200] on div "Add Column" at bounding box center [301, 139] width 546 height 166
click at [515, 139] on div "Add Column" at bounding box center [301, 139] width 546 height 166
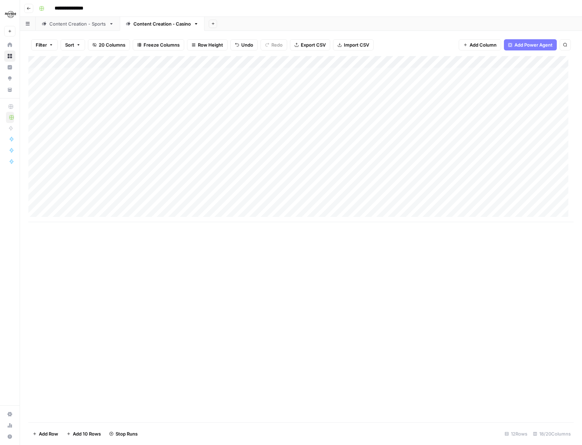
click at [82, 25] on div "Content Creation - Sports" at bounding box center [77, 23] width 57 height 7
